Goal: Task Accomplishment & Management: Use online tool/utility

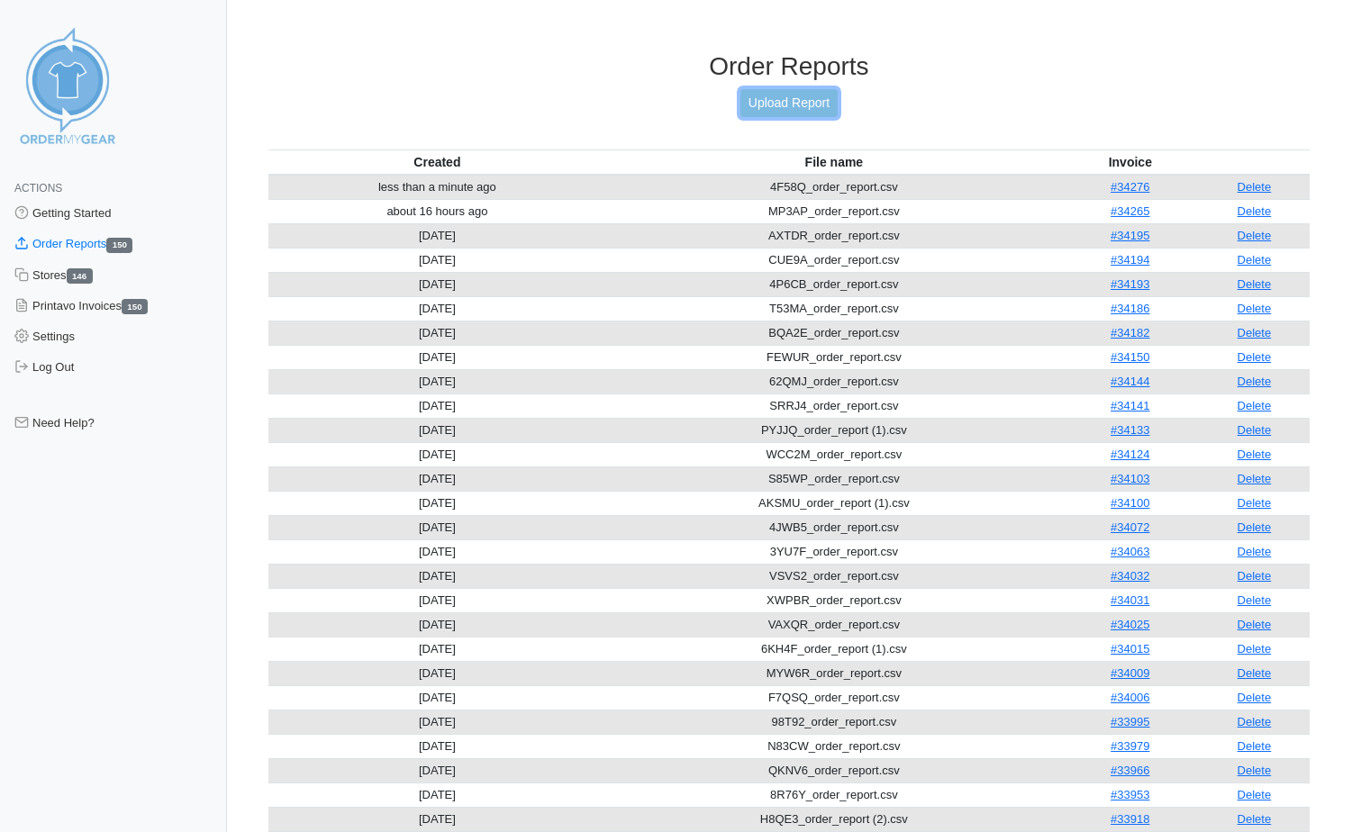
click at [814, 100] on link "Upload Report" at bounding box center [788, 103] width 97 height 28
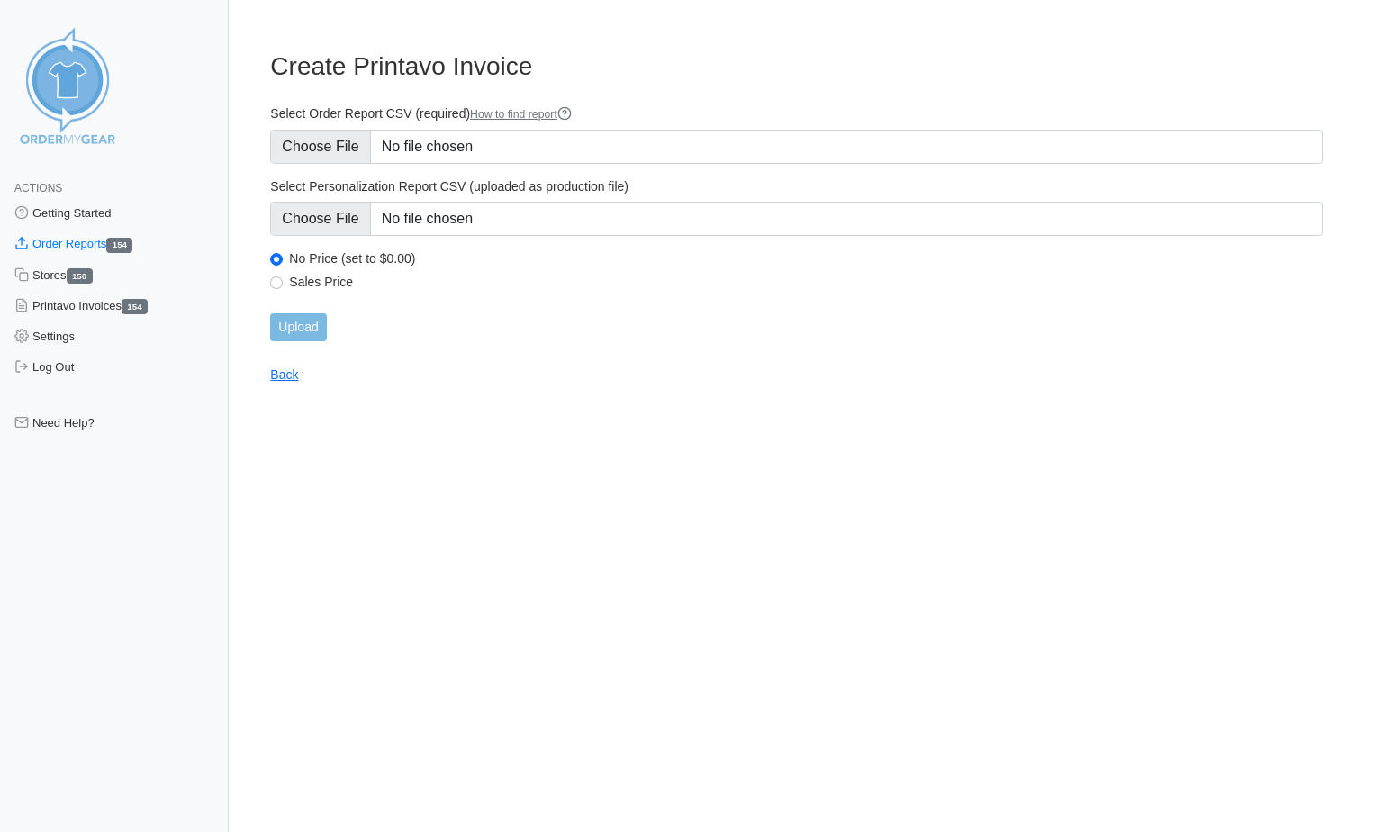
type input "C:\fakepath\VWMHU_order_report.csv"
click at [303, 334] on input "Upload" at bounding box center [298, 327] width 56 height 28
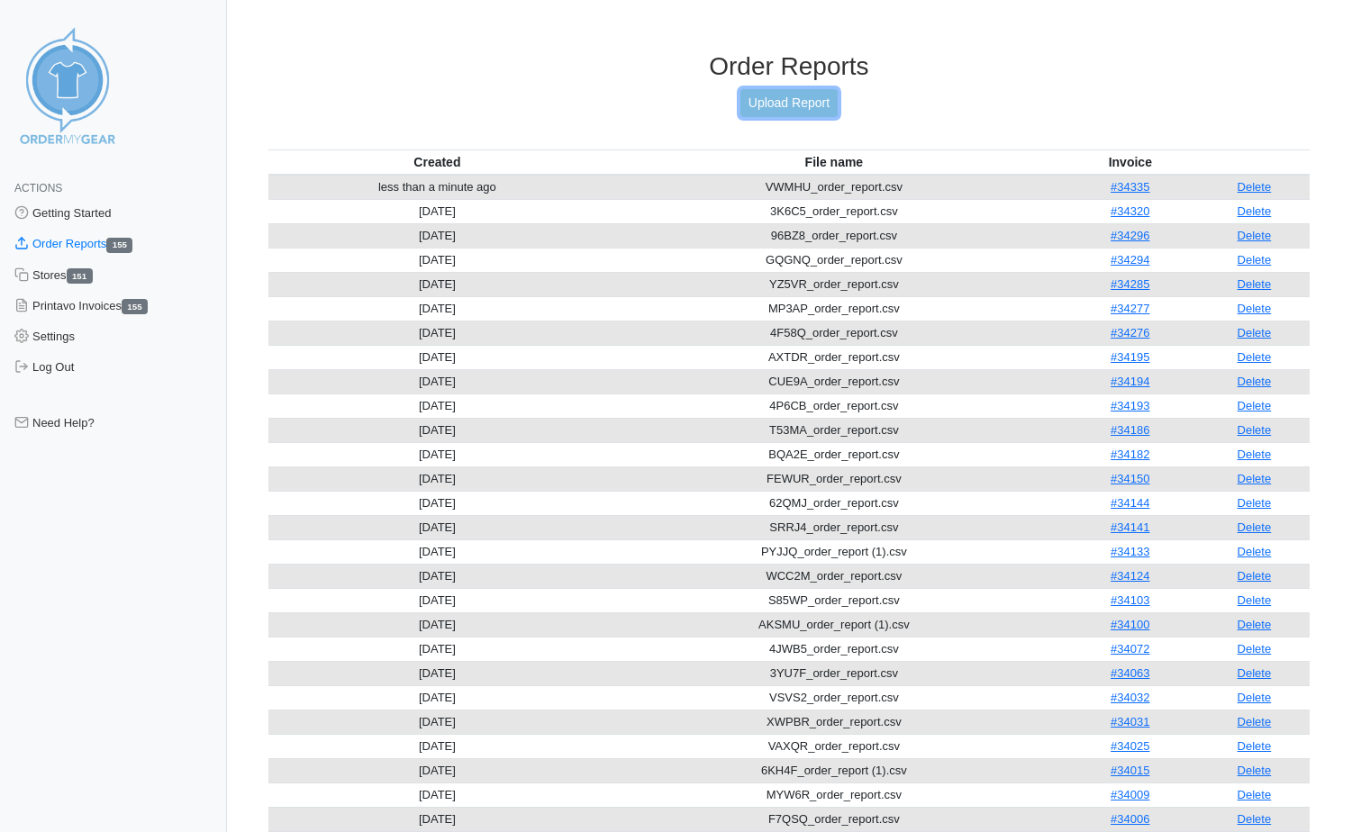
click at [768, 99] on link "Upload Report" at bounding box center [788, 103] width 97 height 28
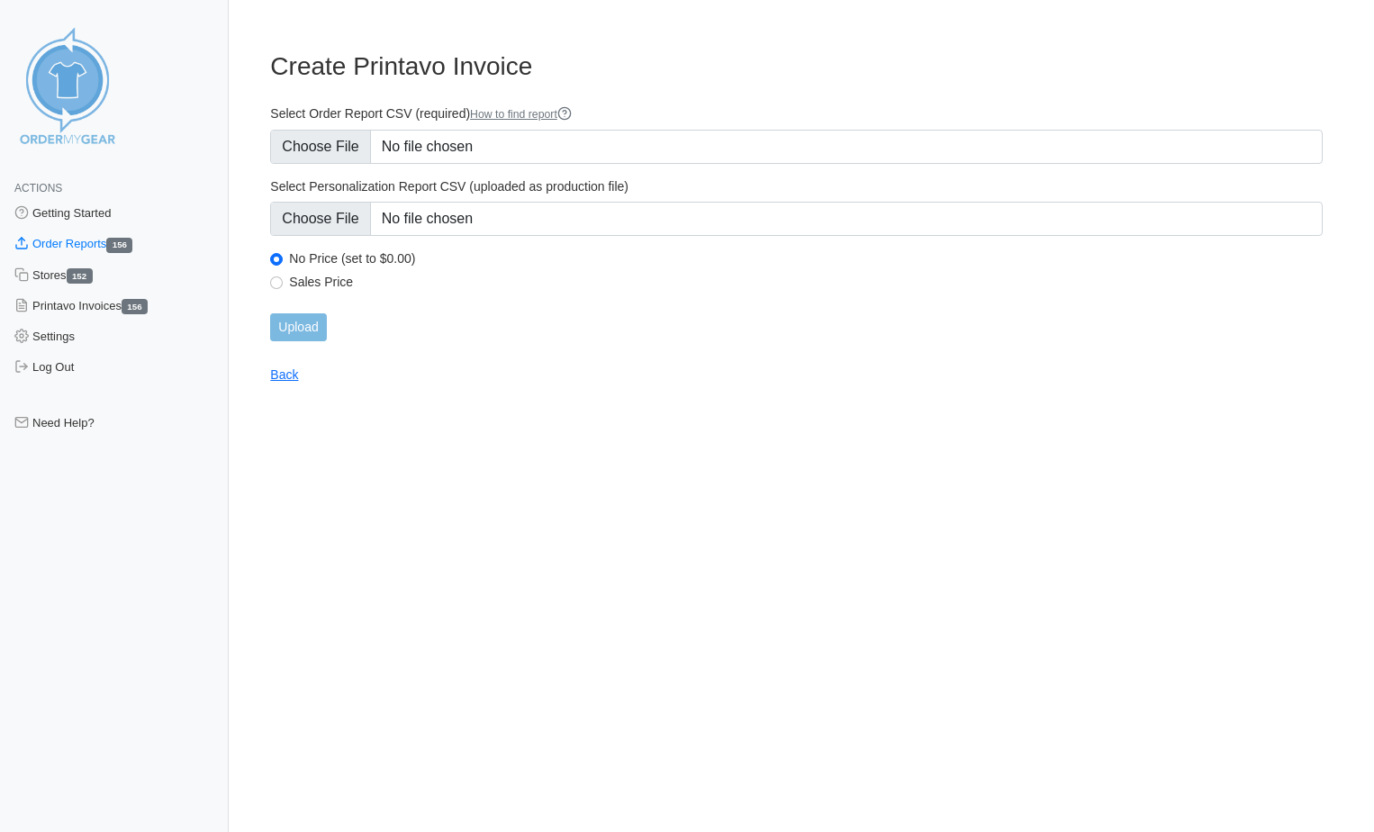
type input "C:\fakepath\MPBNP_order_report (1).csv"
click at [315, 331] on input "Upload" at bounding box center [298, 327] width 56 height 28
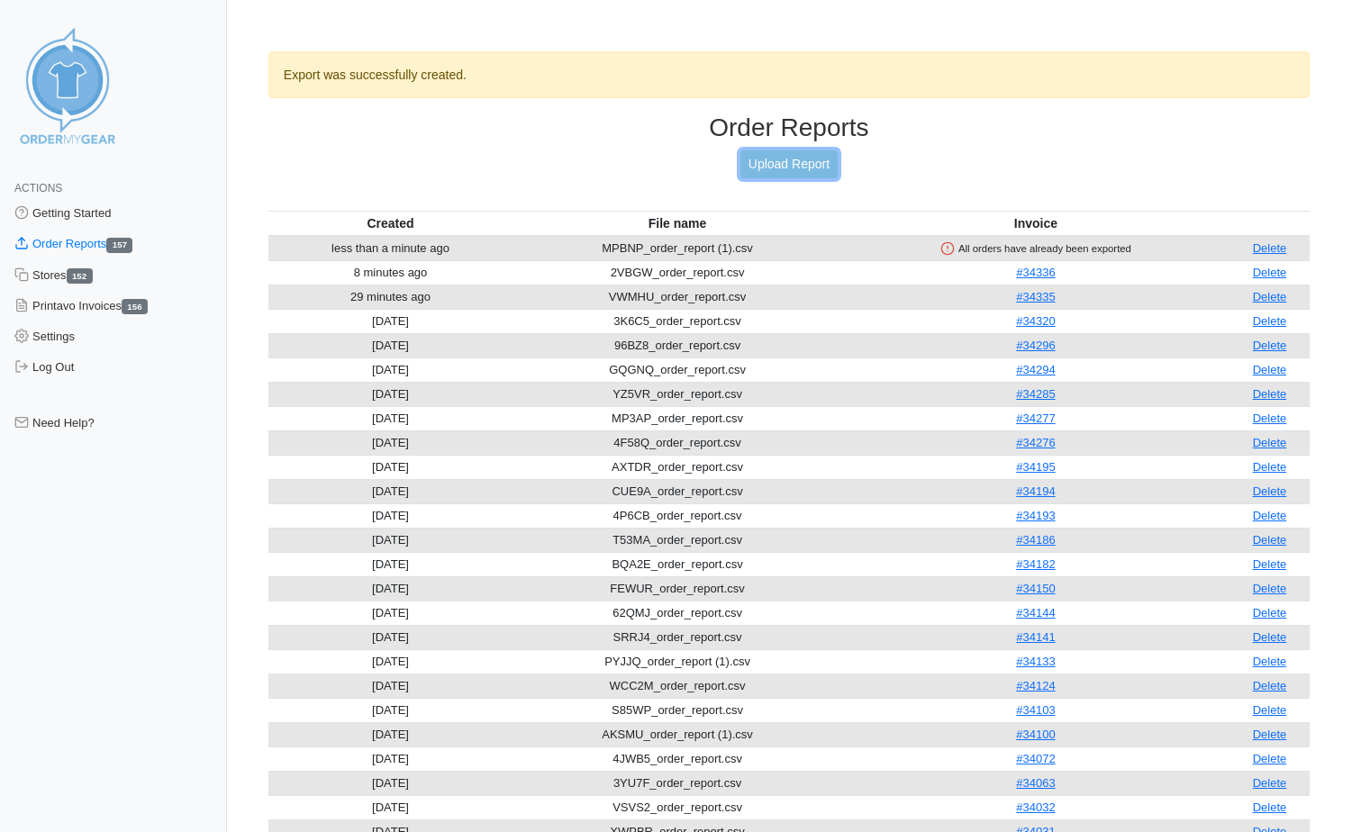
click at [764, 154] on link "Upload Report" at bounding box center [788, 164] width 97 height 28
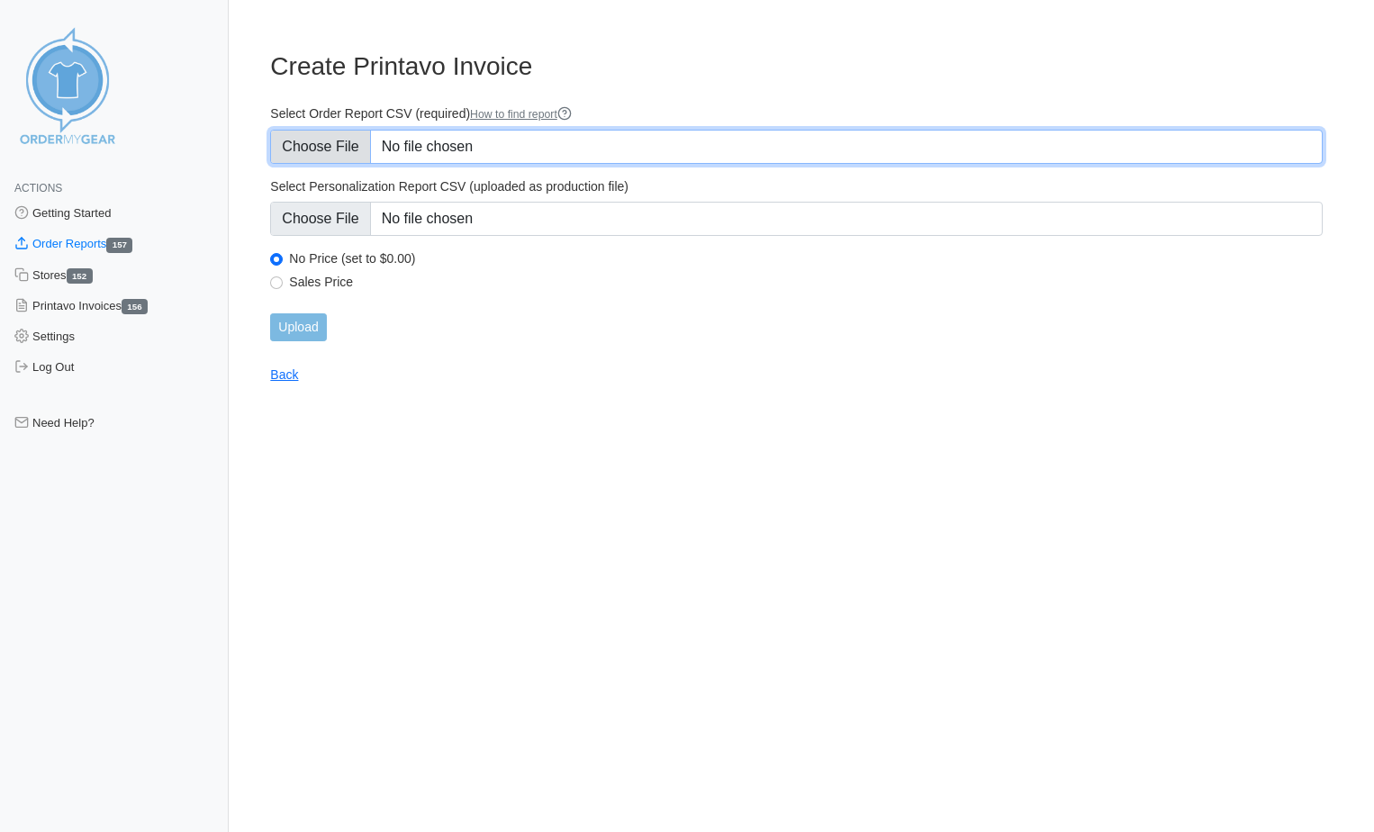
click at [536, 144] on input "Select Order Report CSV (required) How to find report" at bounding box center [796, 147] width 1053 height 34
type input "C:\fakepath\MPBNP_order_report 22.csv"
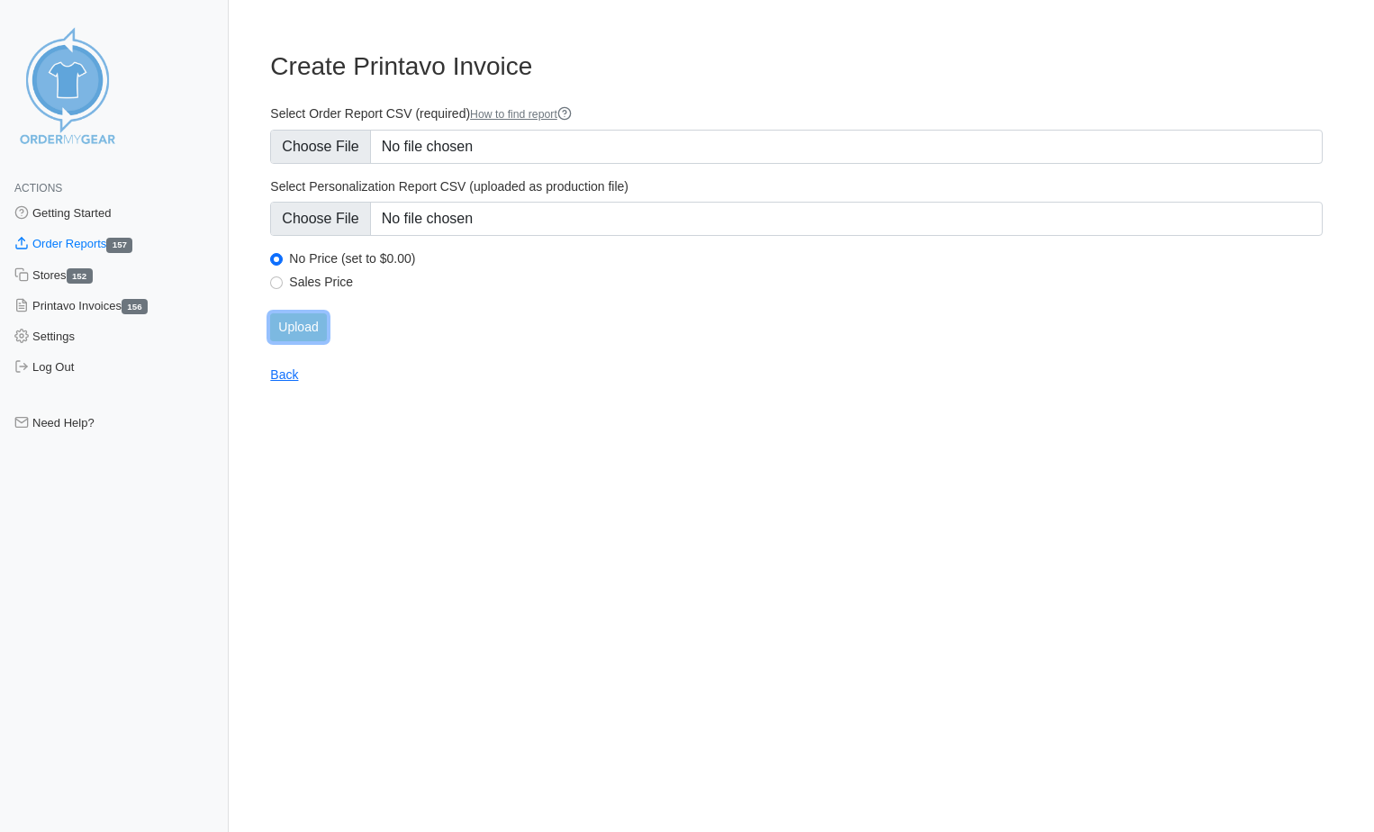
click at [289, 330] on input "Upload" at bounding box center [298, 327] width 56 height 28
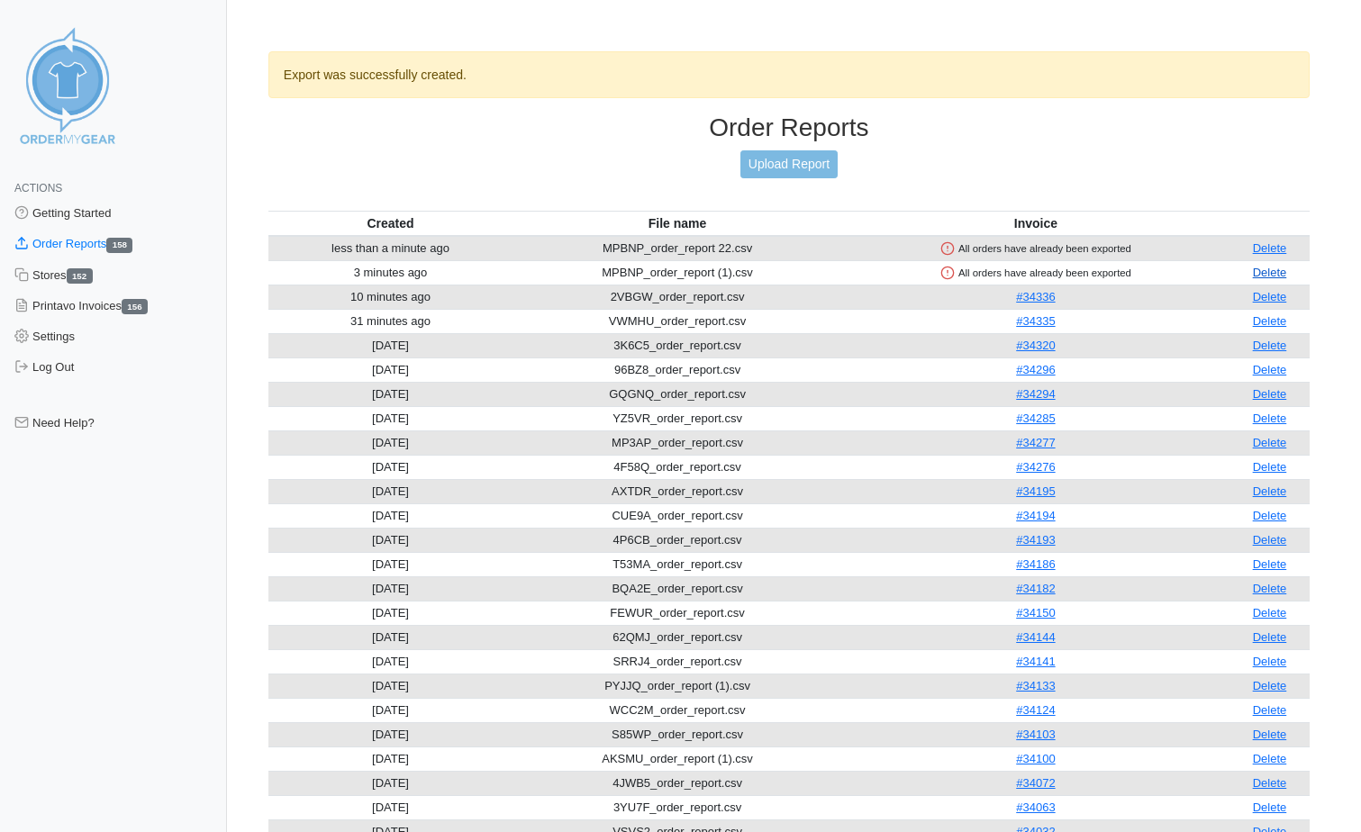
click at [1279, 272] on link "Delete" at bounding box center [1270, 273] width 34 height 14
click at [1282, 251] on link "Delete" at bounding box center [1270, 248] width 34 height 14
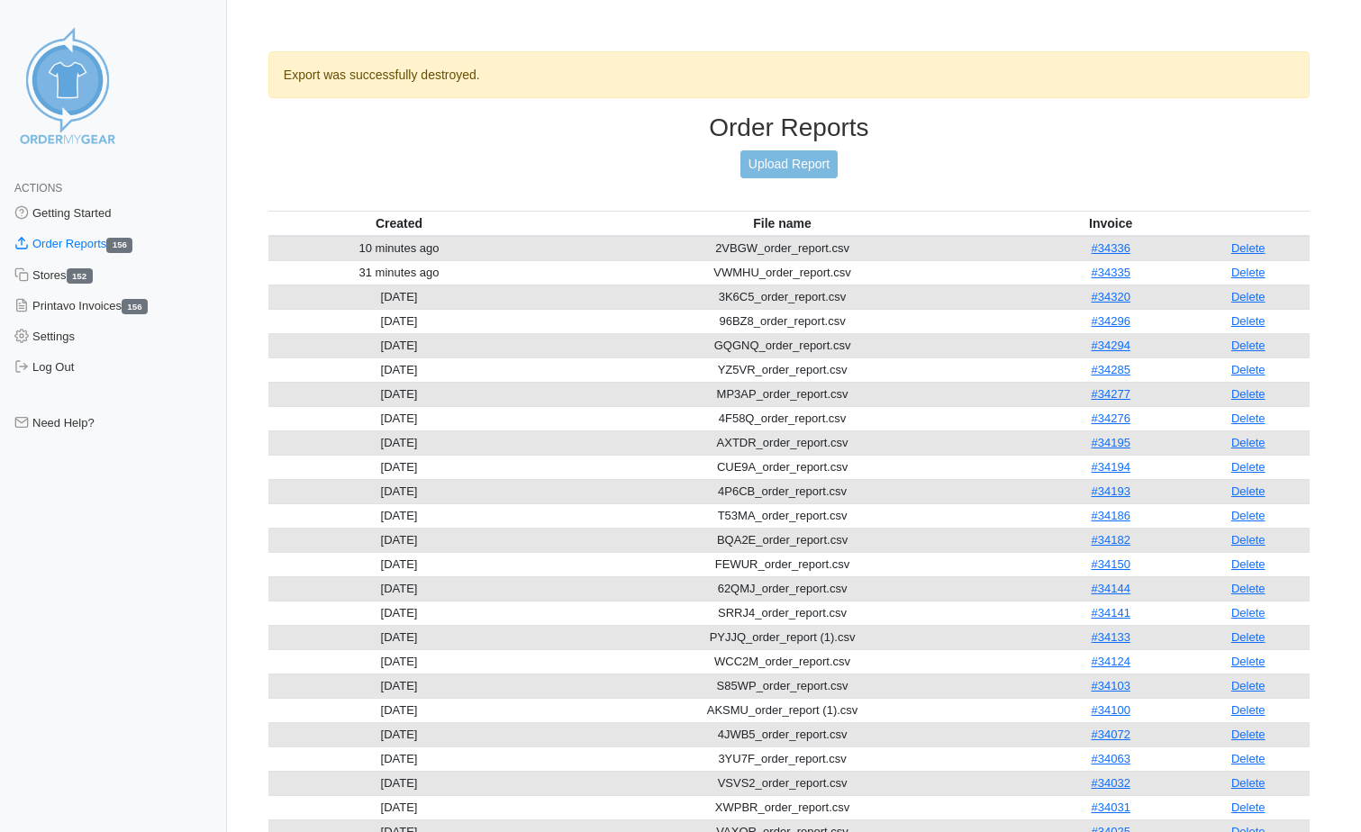
scroll to position [829, 0]
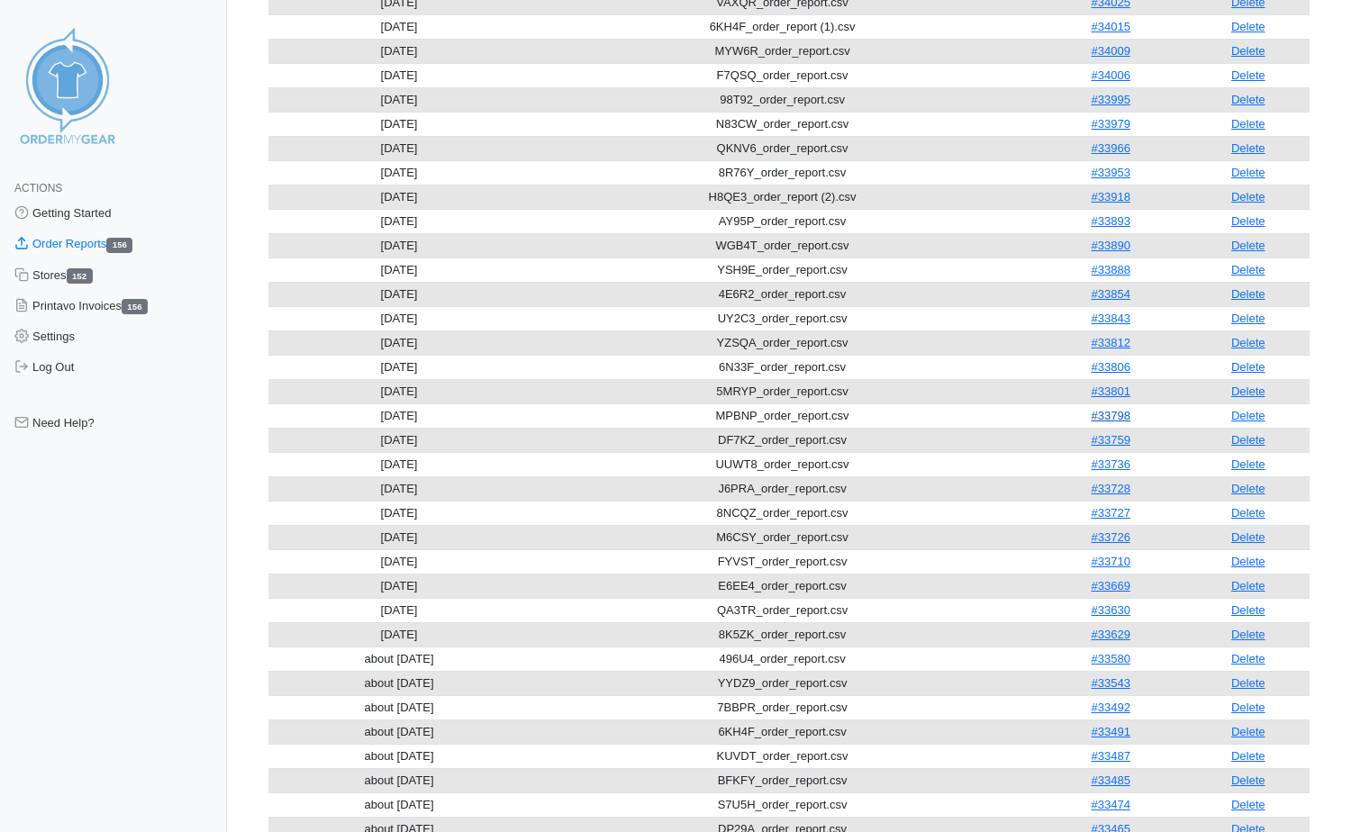
click at [1129, 420] on link "#33798" at bounding box center [1110, 416] width 39 height 14
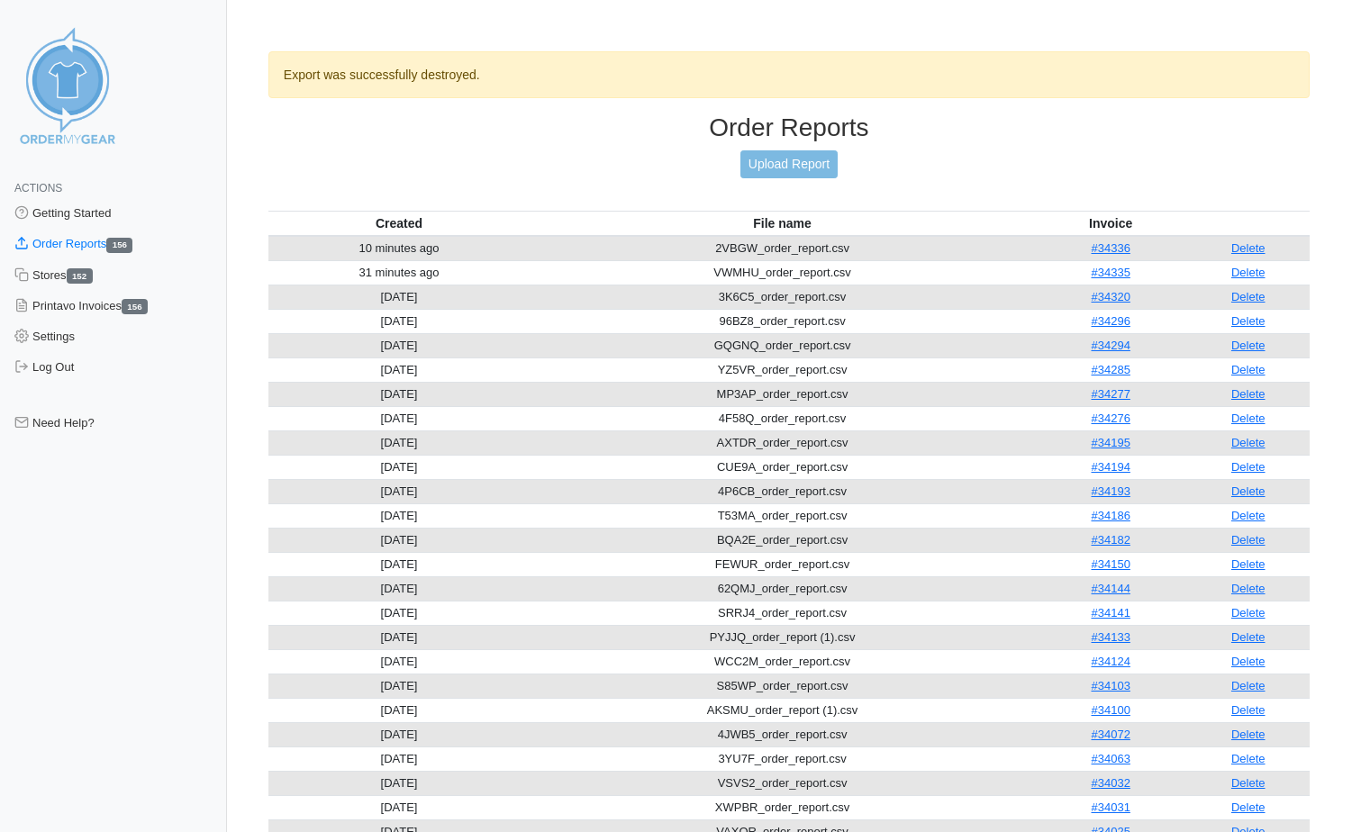
scroll to position [824, 0]
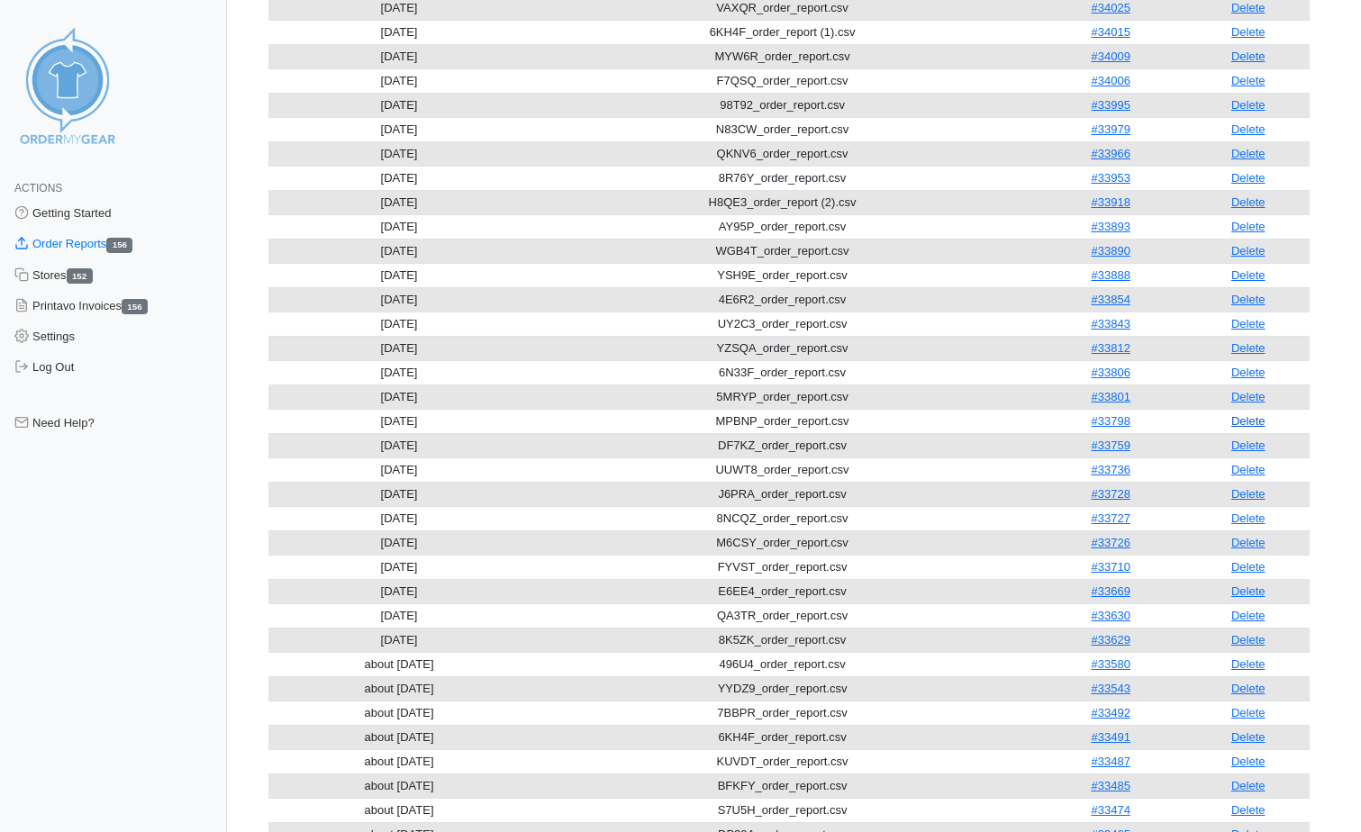
click at [1245, 424] on link "Delete" at bounding box center [1248, 421] width 34 height 14
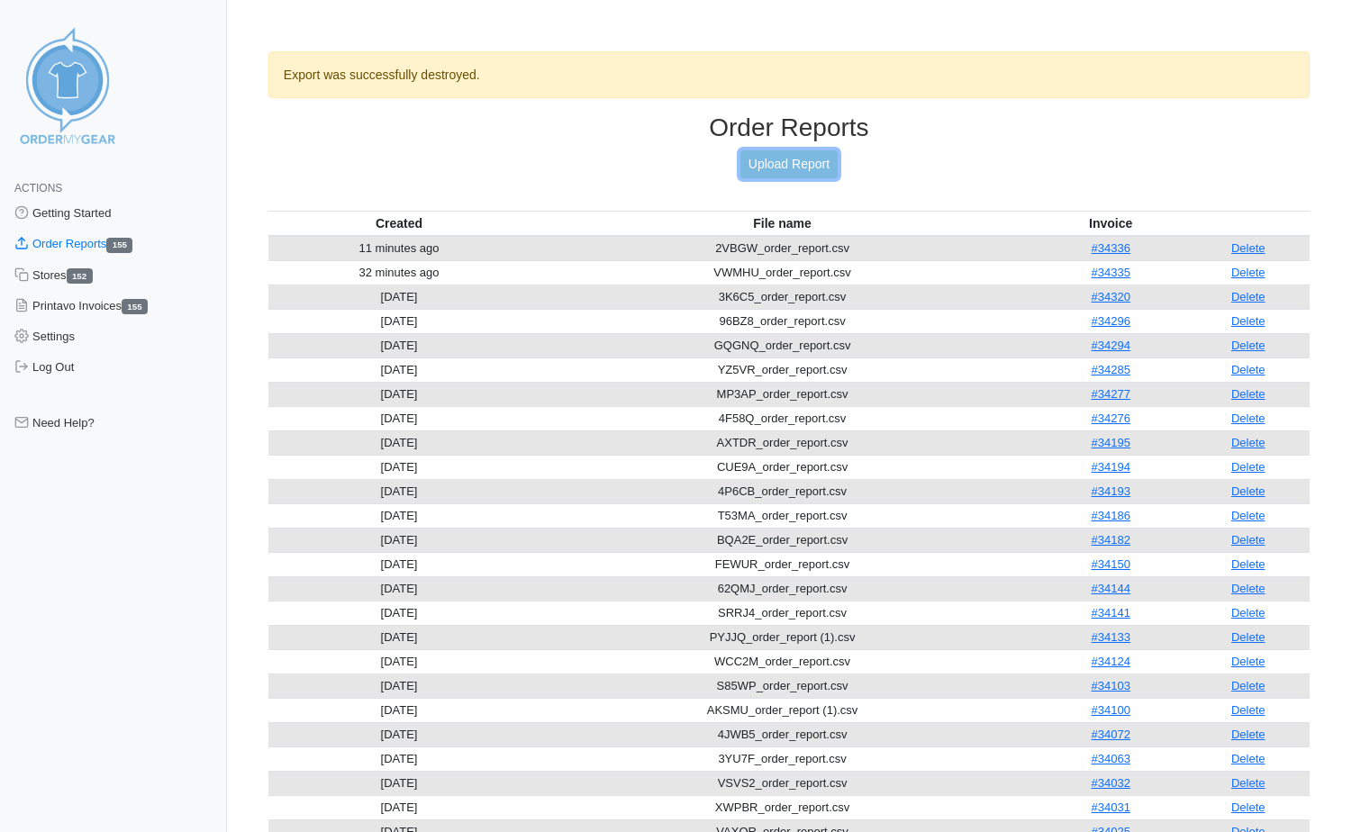
click at [786, 159] on link "Upload Report" at bounding box center [788, 164] width 97 height 28
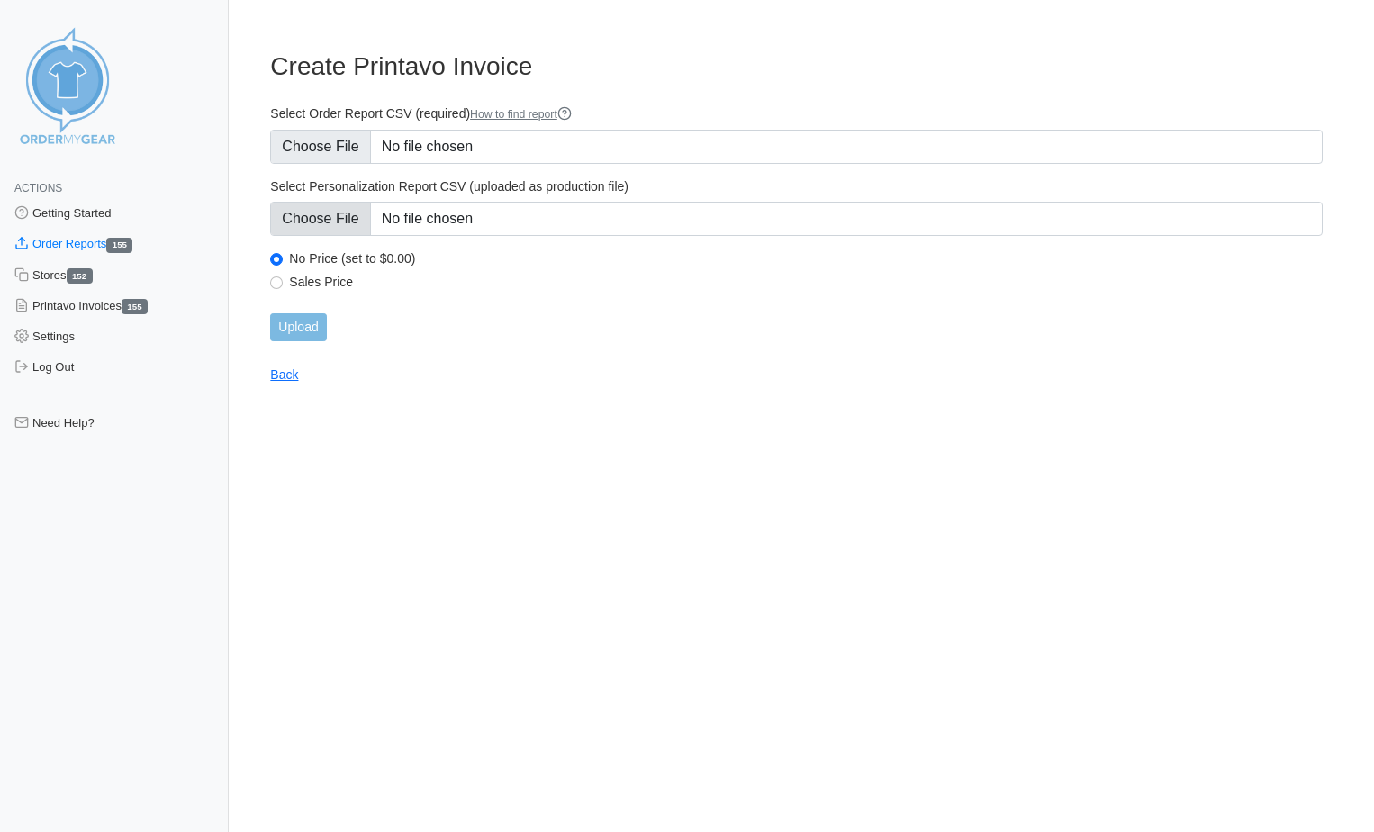
type input "C:\fakepath\MPBNP_order_report (1).csv"
click at [322, 316] on input "Upload" at bounding box center [298, 327] width 56 height 28
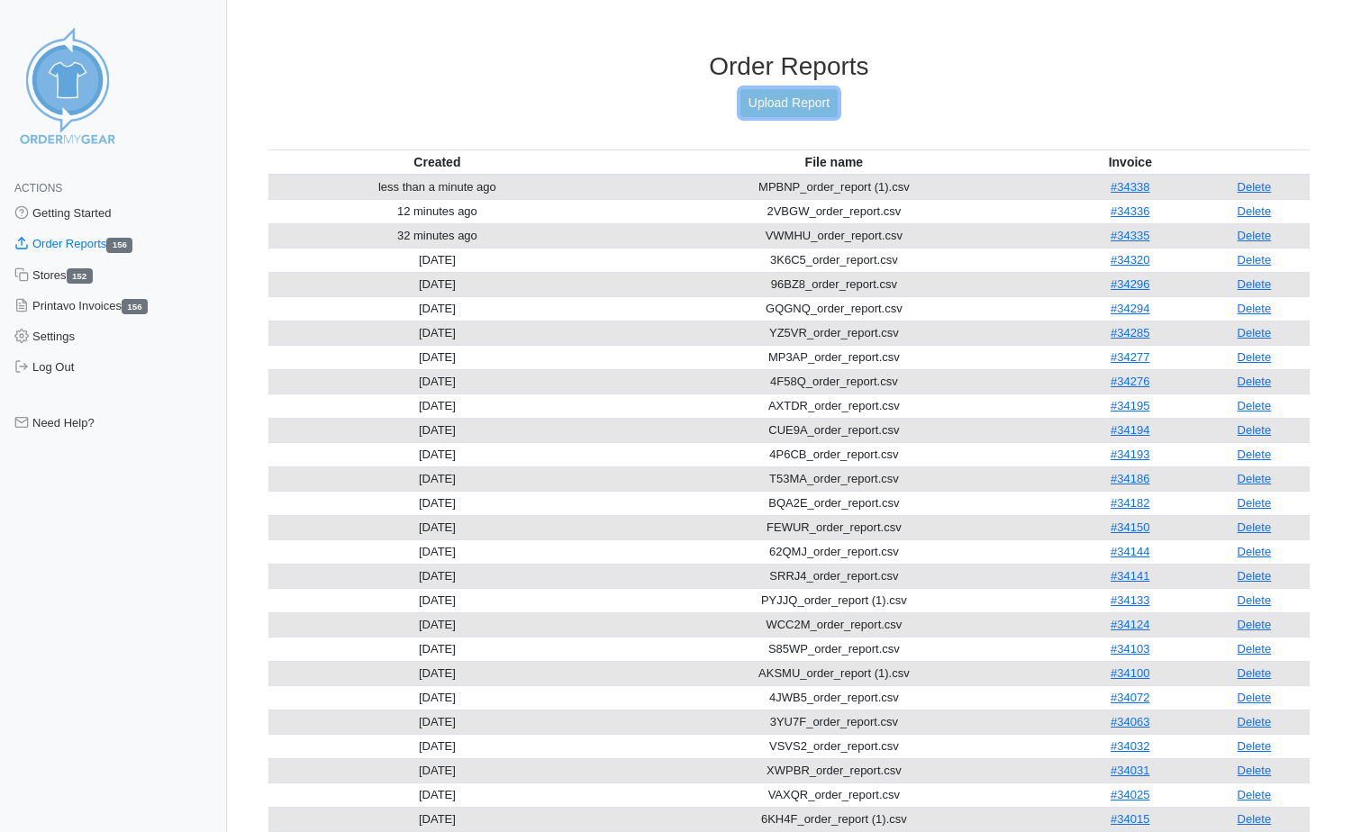
click at [749, 105] on link "Upload Report" at bounding box center [788, 103] width 97 height 28
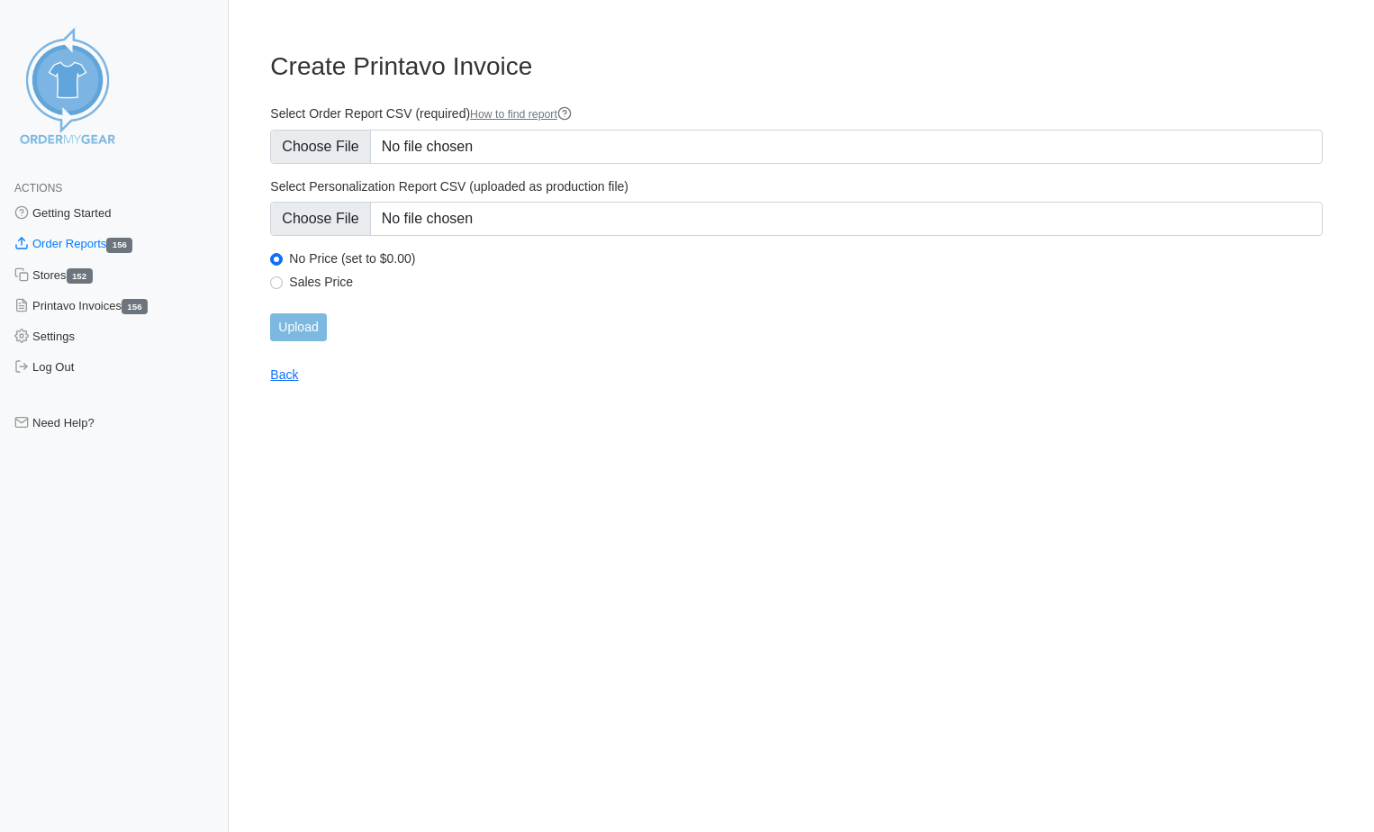
type input "C:\fakepath\YBADR_order_report.csv"
click at [325, 327] on input "Upload" at bounding box center [298, 327] width 56 height 28
